Goal: Task Accomplishment & Management: Manage account settings

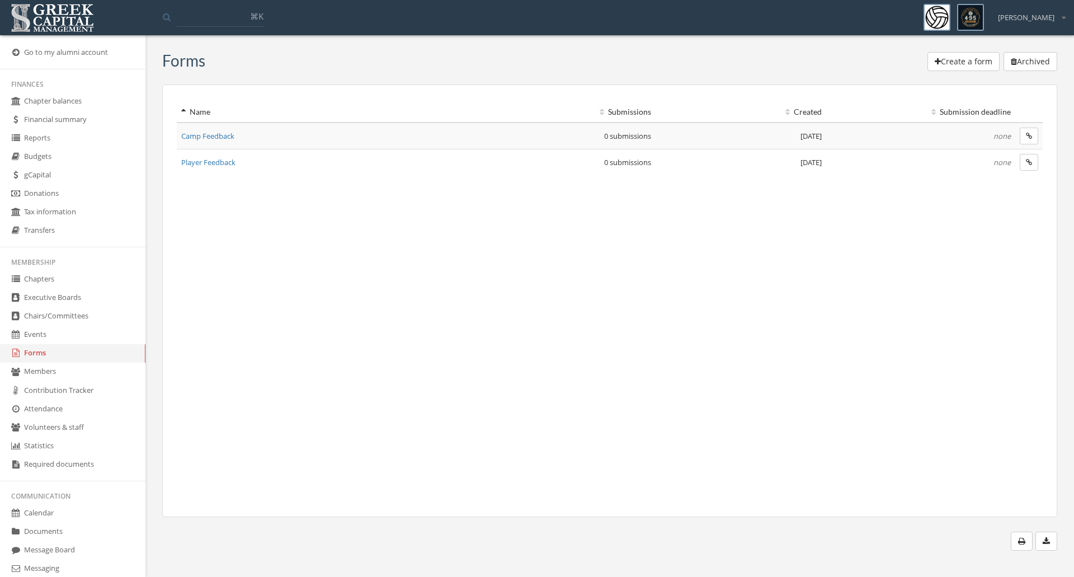
click at [35, 334] on link "Events" at bounding box center [72, 335] width 145 height 18
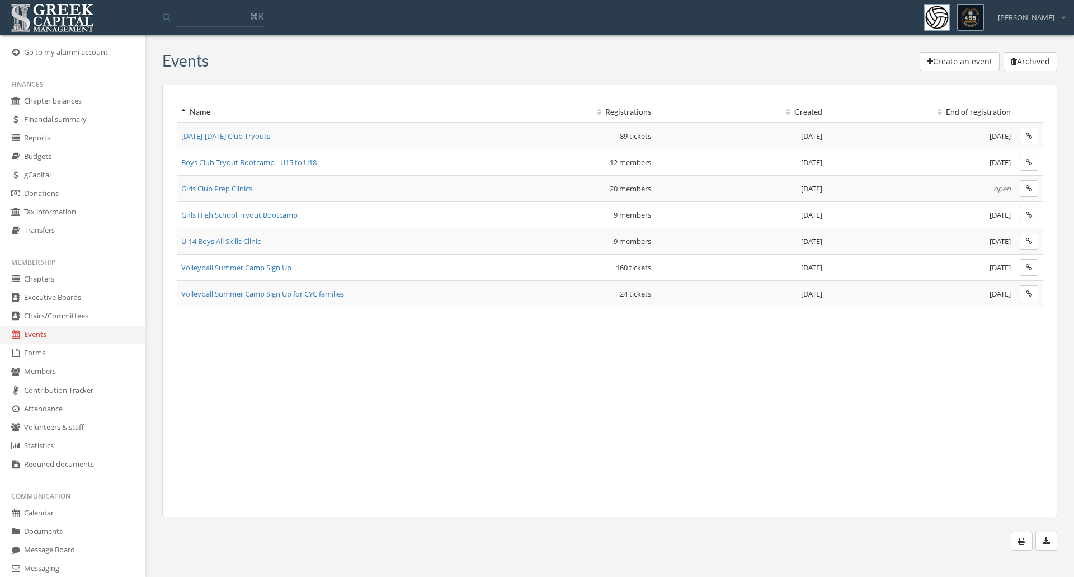
click at [226, 190] on span "Girls Club Prep Clinics" at bounding box center [216, 189] width 71 height 10
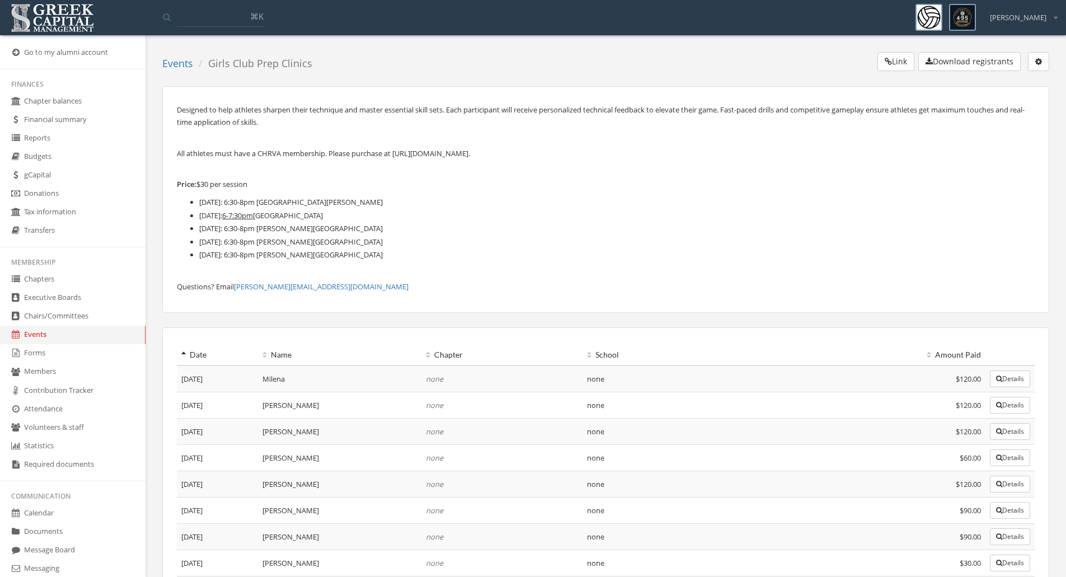
click at [982, 58] on button "Download registrants" at bounding box center [969, 61] width 102 height 19
click at [1036, 58] on icon "button" at bounding box center [1038, 62] width 7 height 8
click at [982, 86] on link "Edit event" at bounding box center [1004, 84] width 81 height 17
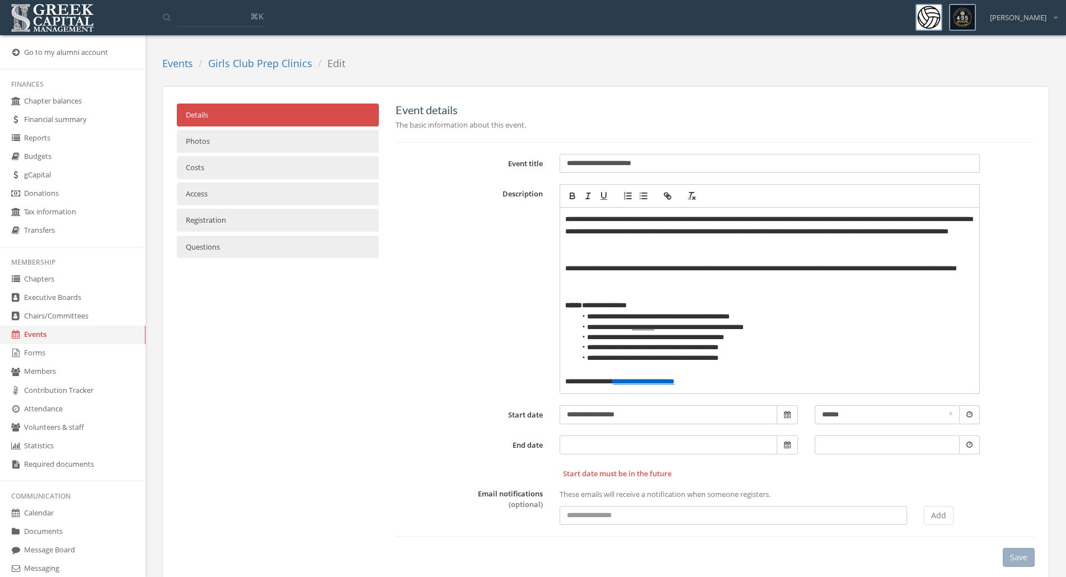
click at [200, 216] on link "Registration" at bounding box center [278, 220] width 202 height 23
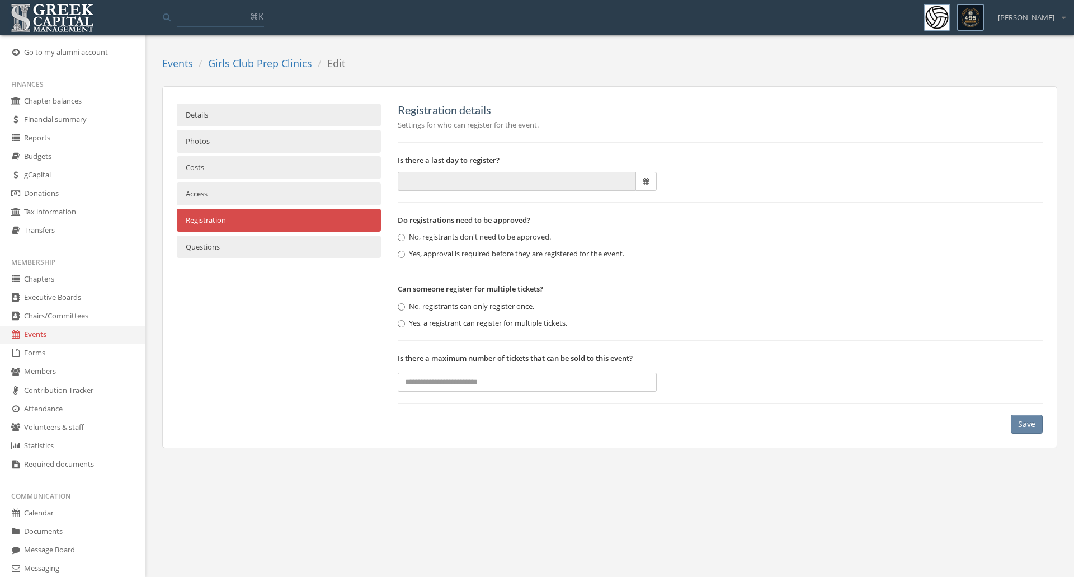
click at [202, 177] on link "Costs" at bounding box center [279, 167] width 204 height 23
